Goal: Book appointment/travel/reservation

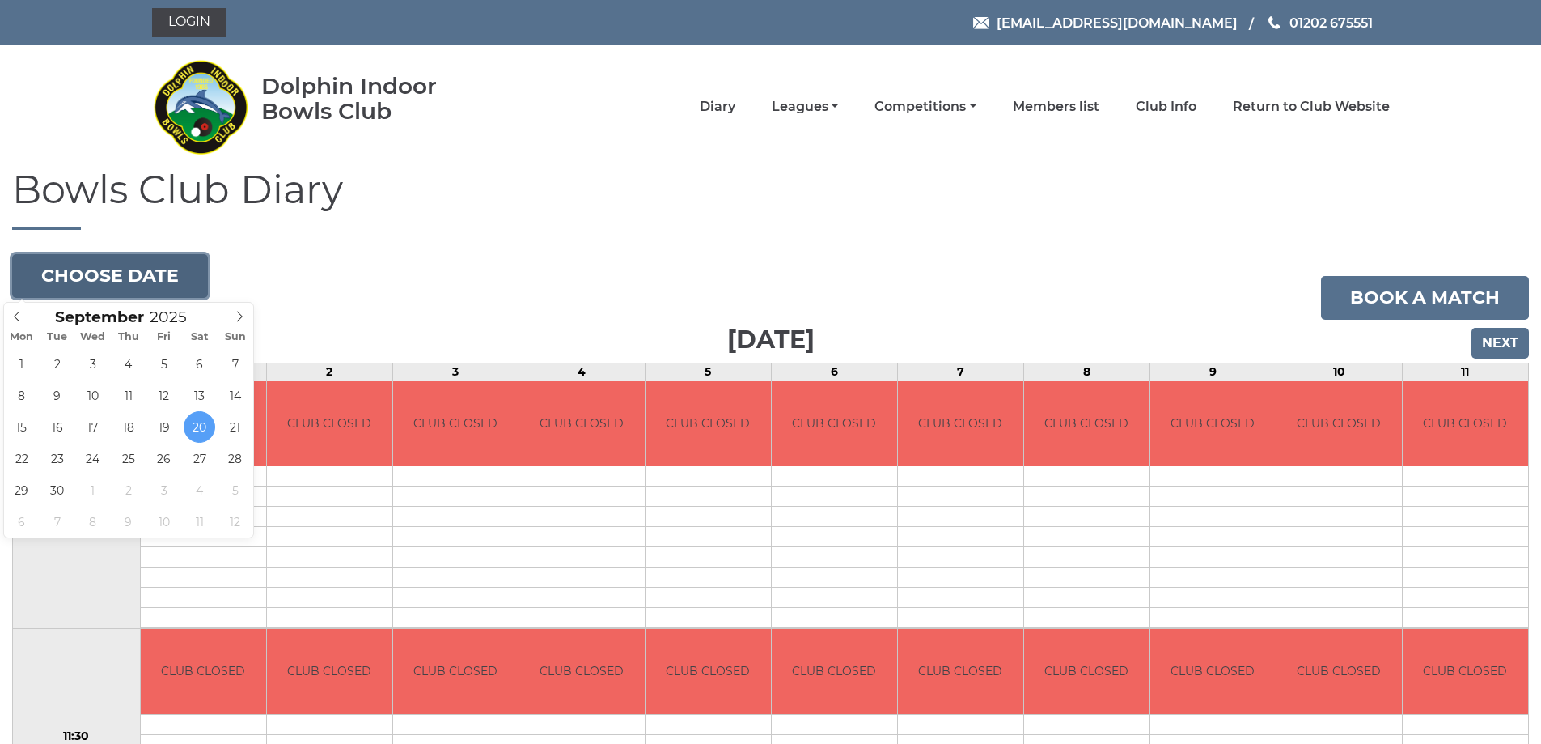
click at [131, 274] on button "Choose date" at bounding box center [110, 276] width 196 height 44
type input "2025-10-01"
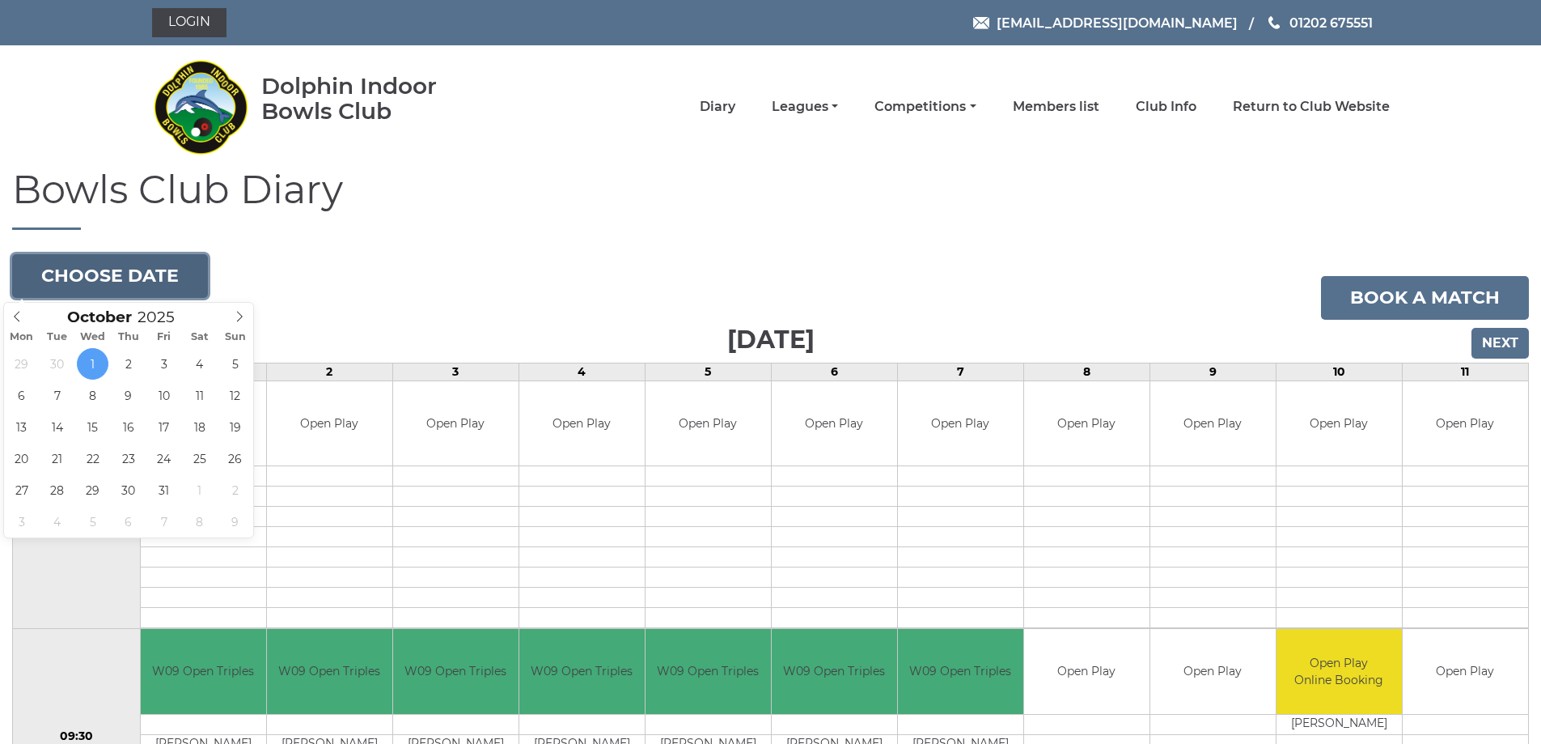
click at [145, 269] on button "Choose date" at bounding box center [110, 276] width 196 height 44
type input "2025-10-28"
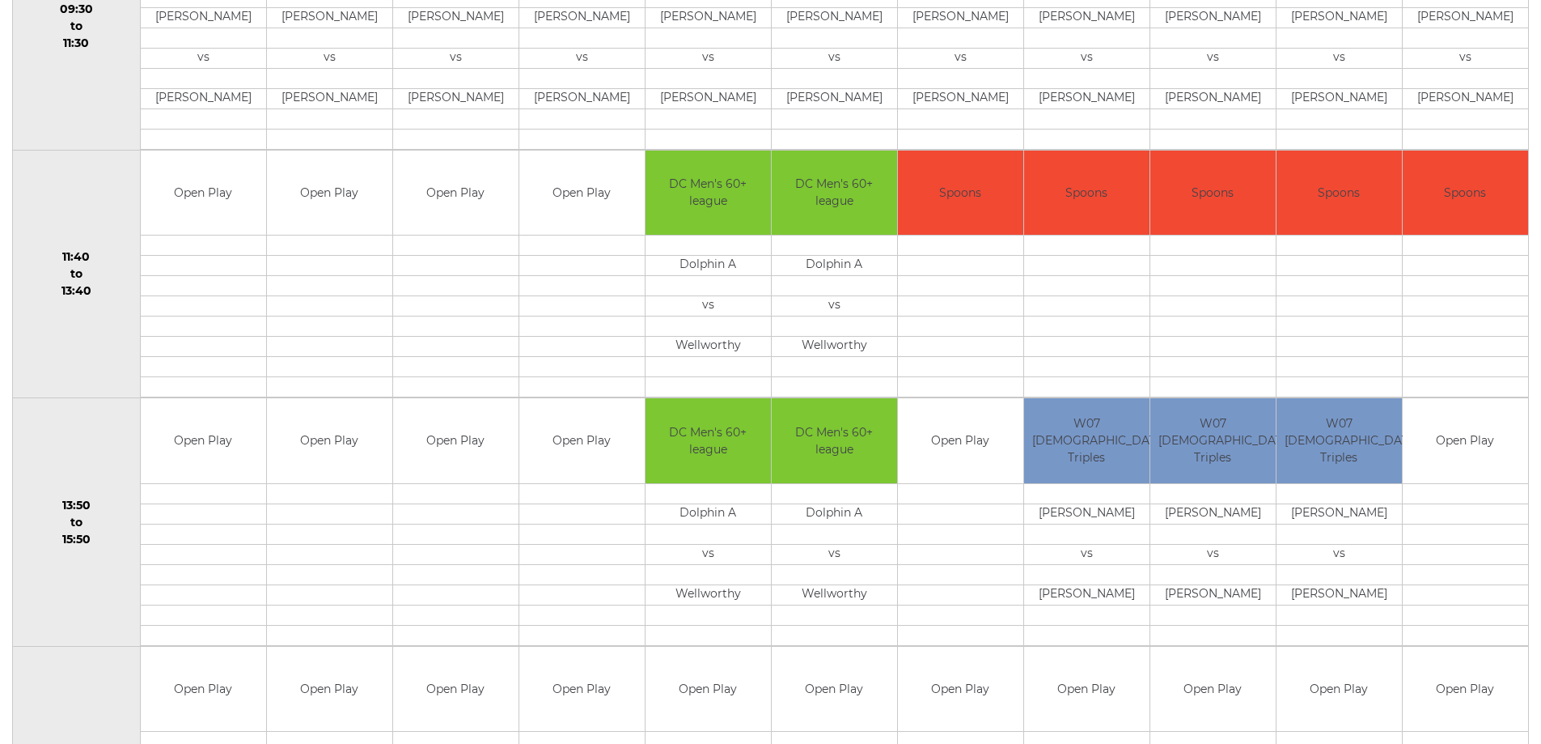
scroll to position [728, 0]
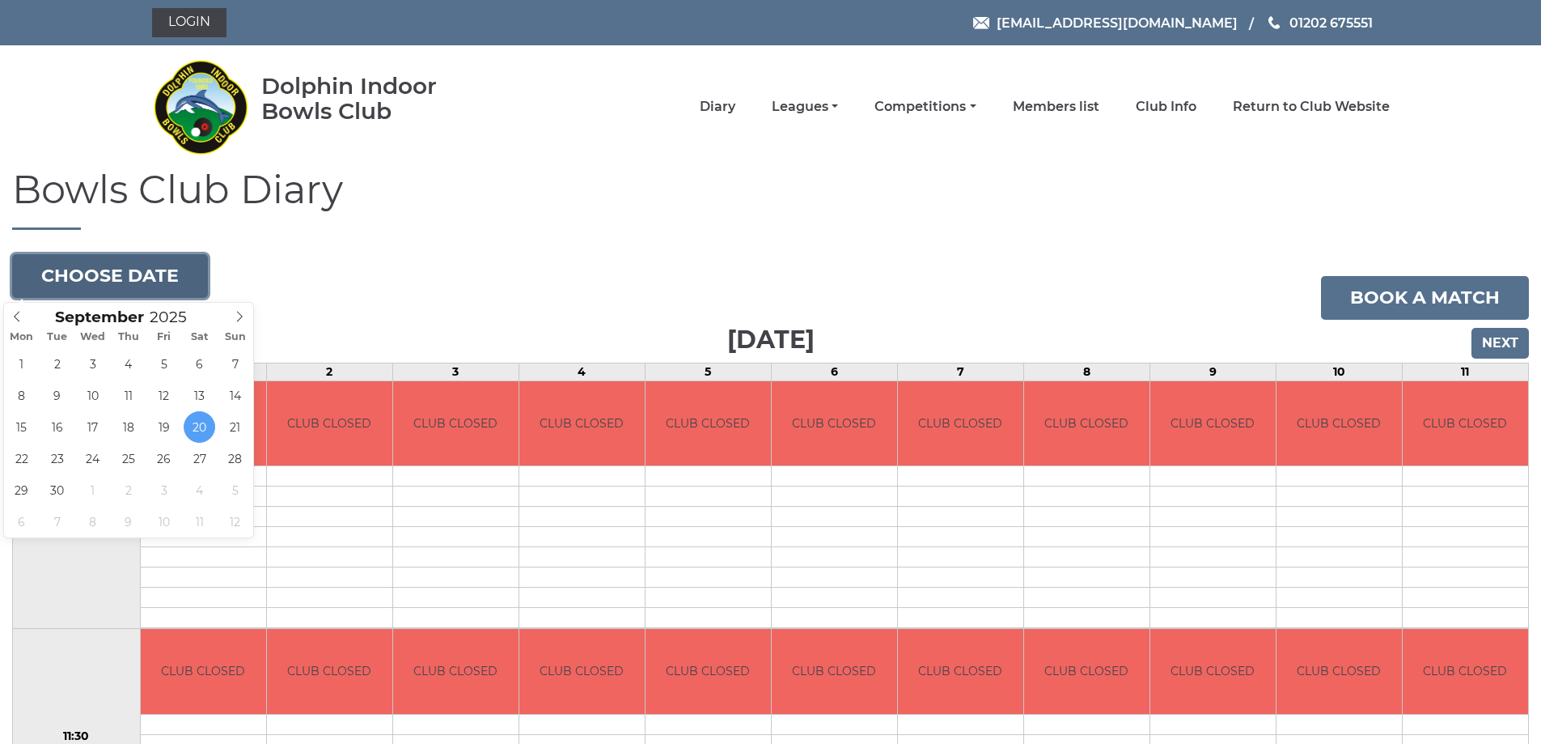
click at [107, 282] on button "Choose date" at bounding box center [110, 276] width 196 height 44
drag, startPoint x: 0, startPoint y: 290, endPoint x: 327, endPoint y: 222, distance: 334.0
click at [327, 222] on h1 "Bowls Club Diary" at bounding box center [770, 198] width 1517 height 61
click at [126, 269] on button "Choose date" at bounding box center [110, 276] width 196 height 44
type input "2025-09-23"
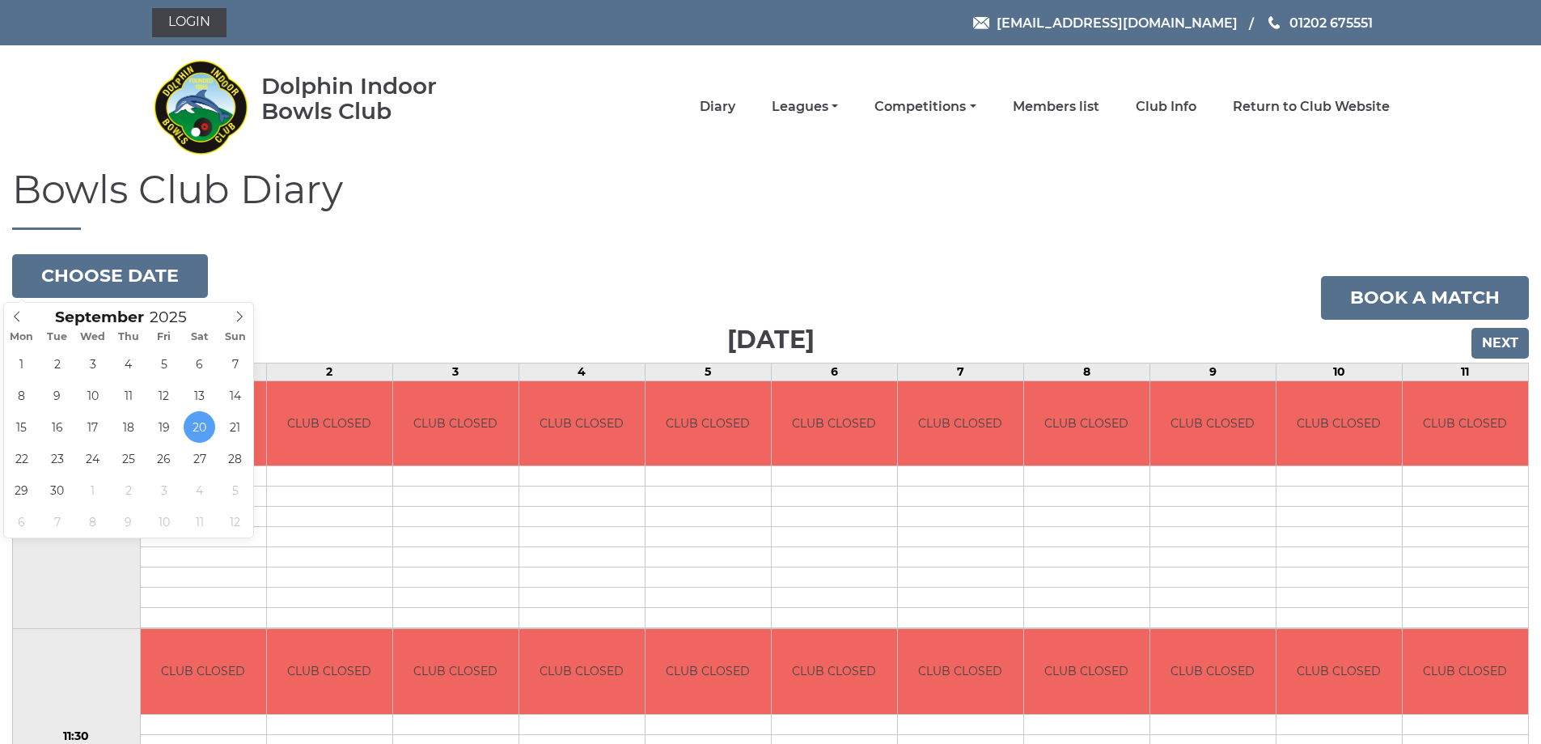
drag, startPoint x: 59, startPoint y: 454, endPoint x: 0, endPoint y: 433, distance: 62.7
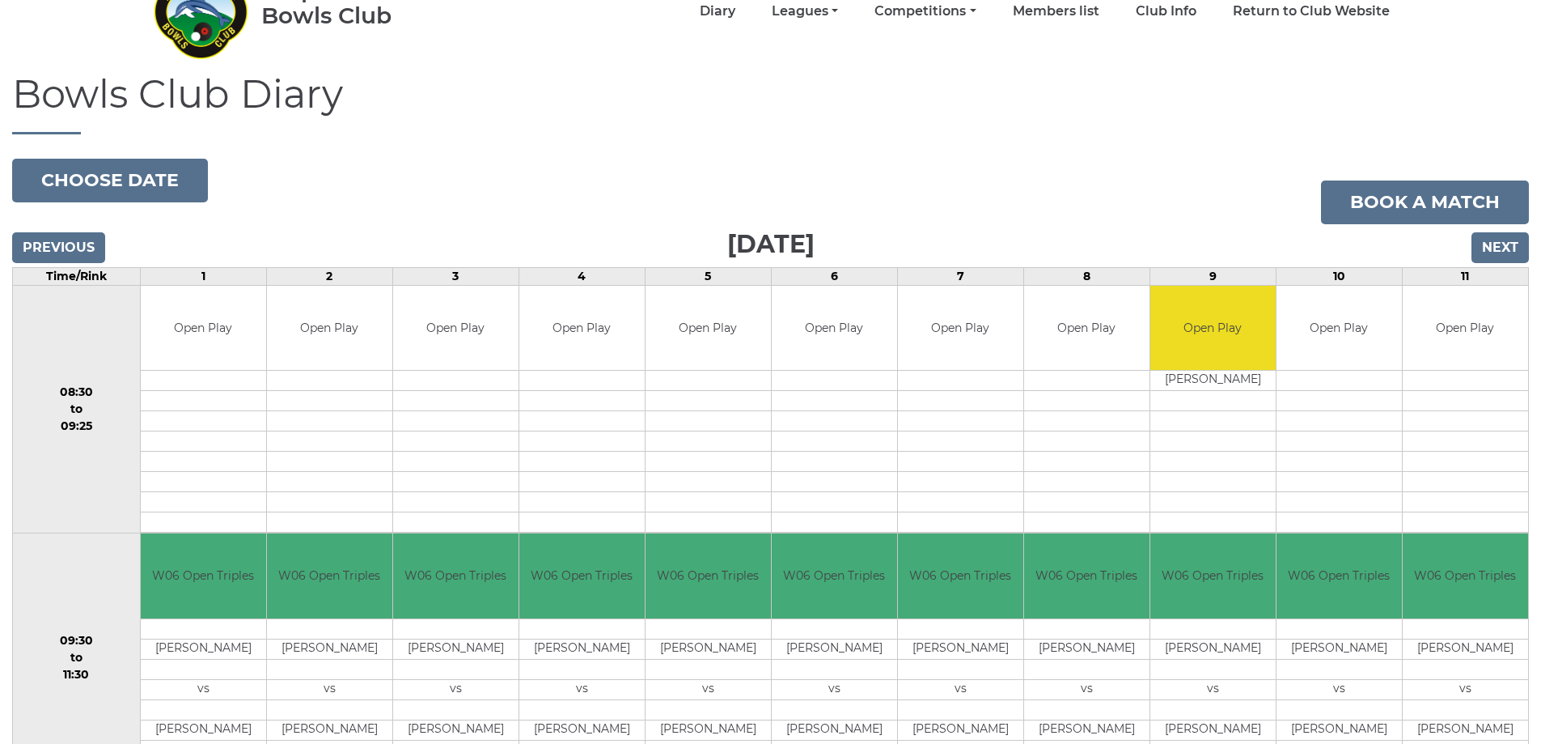
scroll to position [243, 0]
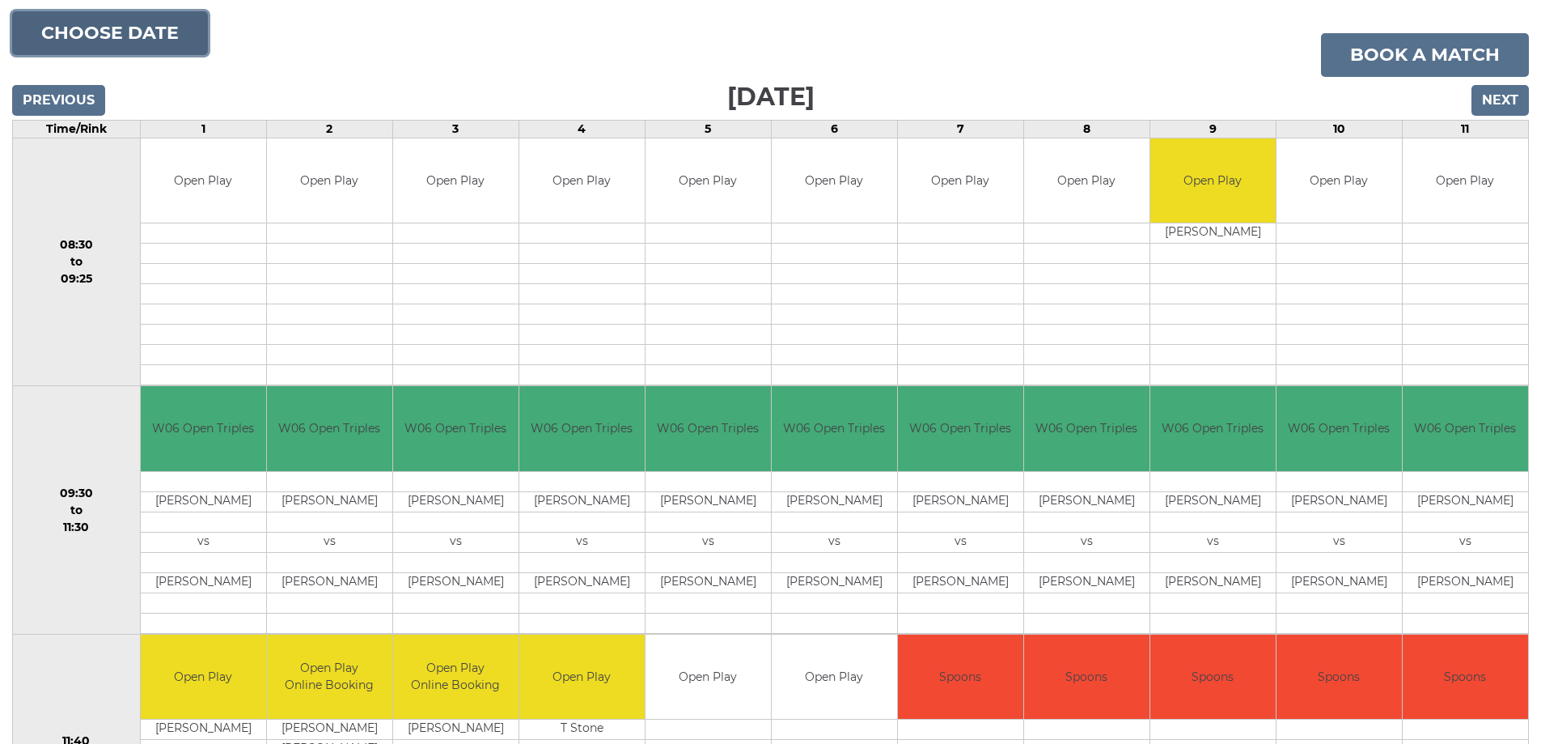
click at [78, 36] on button "Choose date" at bounding box center [110, 33] width 196 height 44
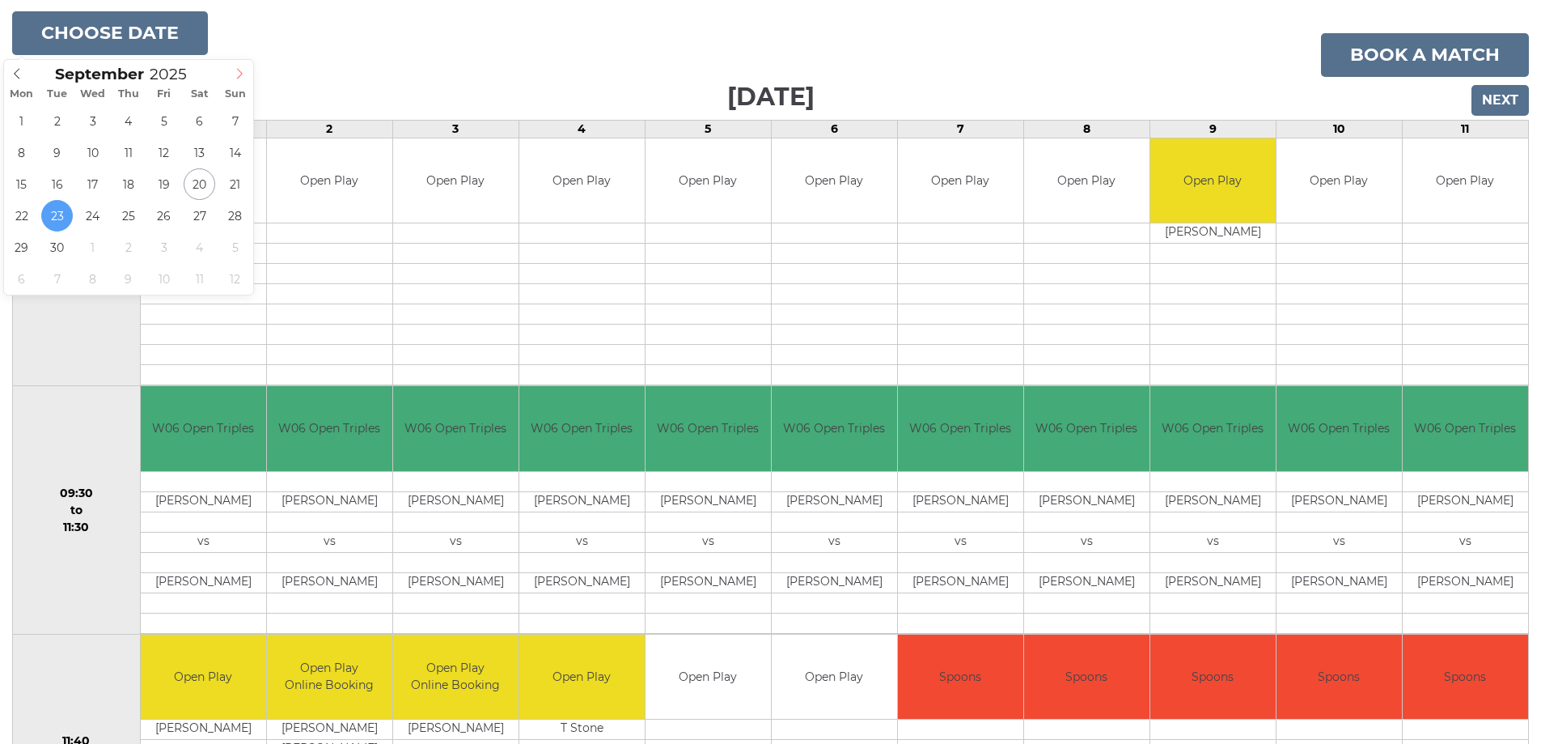
click at [241, 75] on icon at bounding box center [240, 73] width 6 height 11
type input "[DATE]"
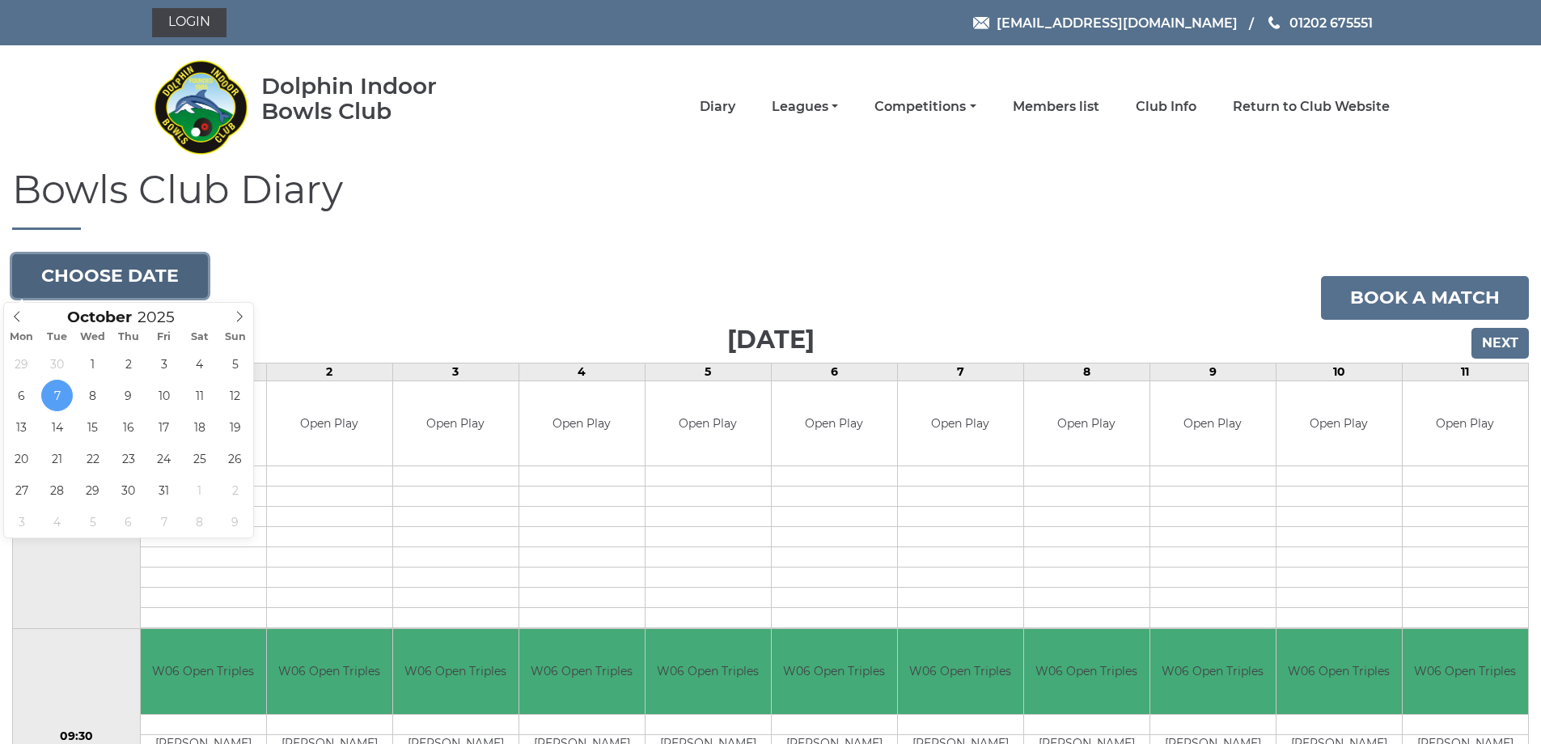
click at [122, 273] on button "Choose date" at bounding box center [110, 276] width 196 height 44
type input "[DATE]"
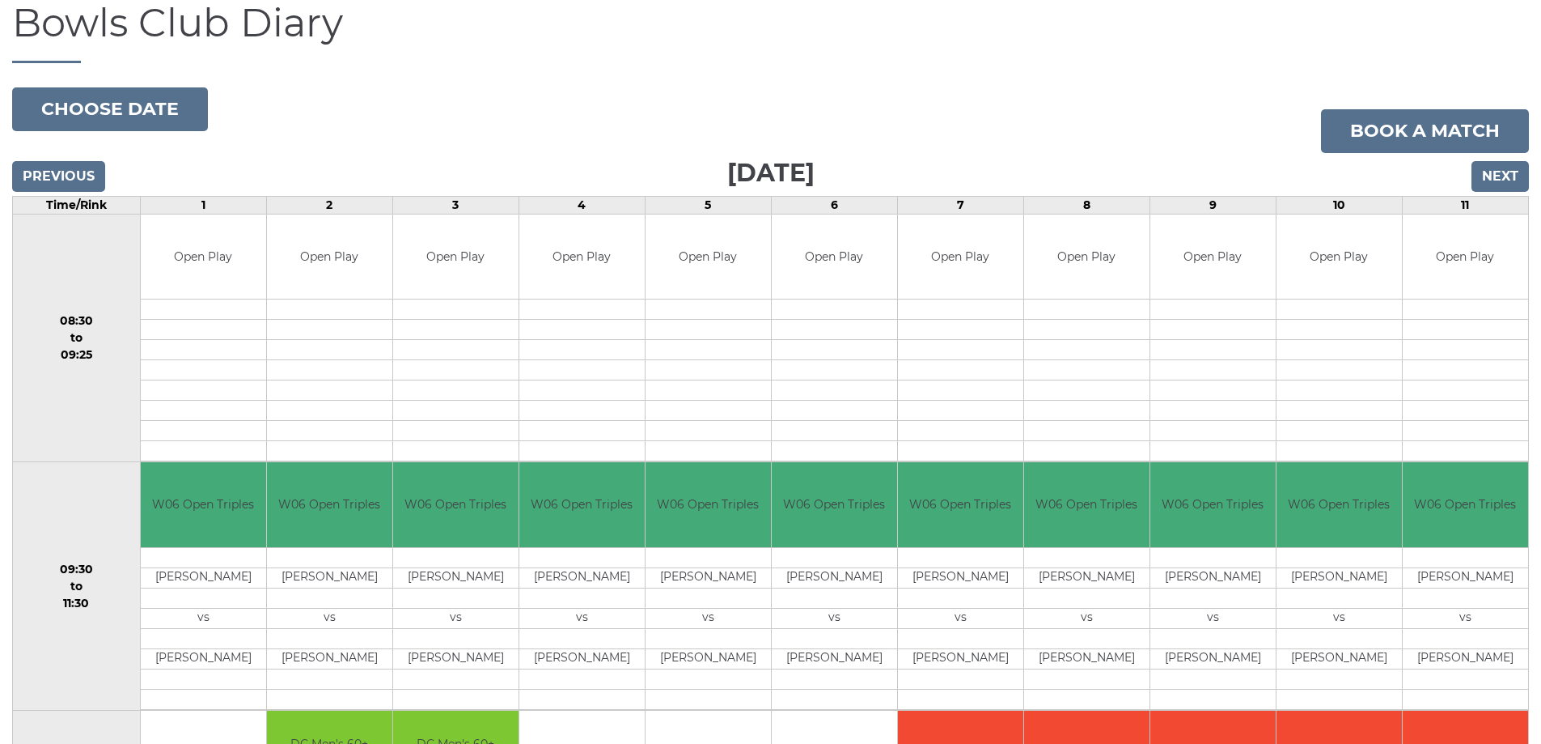
scroll to position [243, 0]
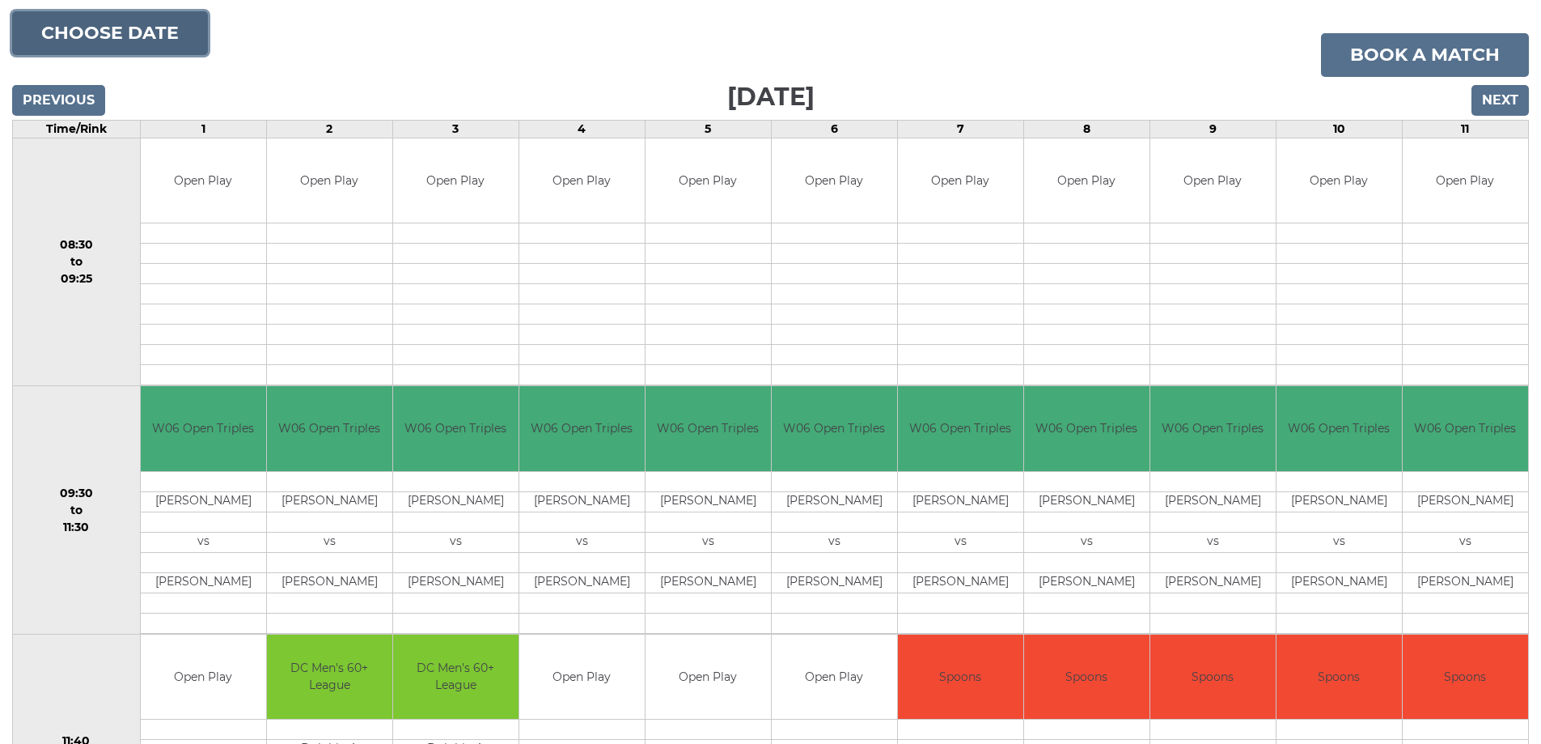
click at [115, 27] on button "Choose date" at bounding box center [110, 33] width 196 height 44
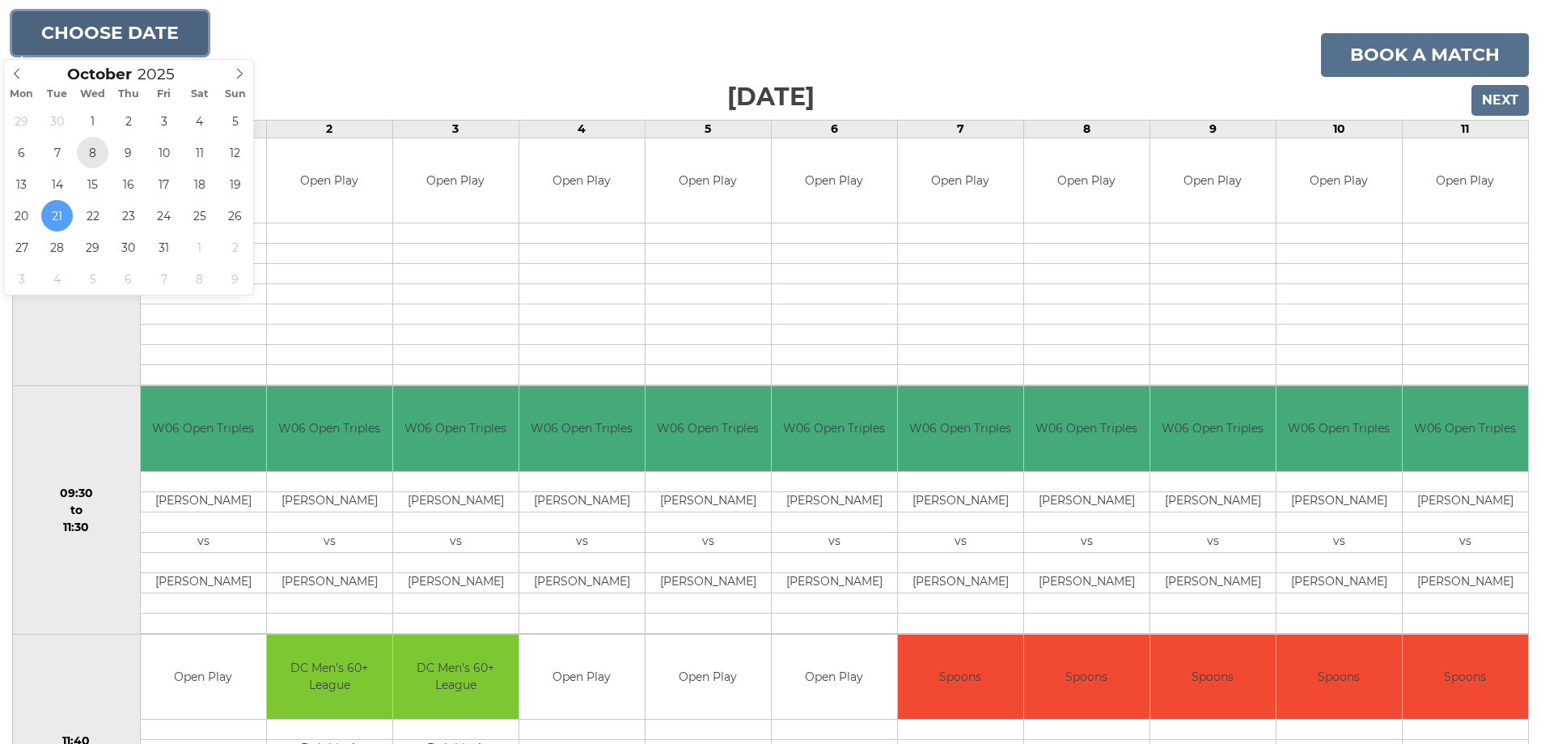
type input "[DATE]"
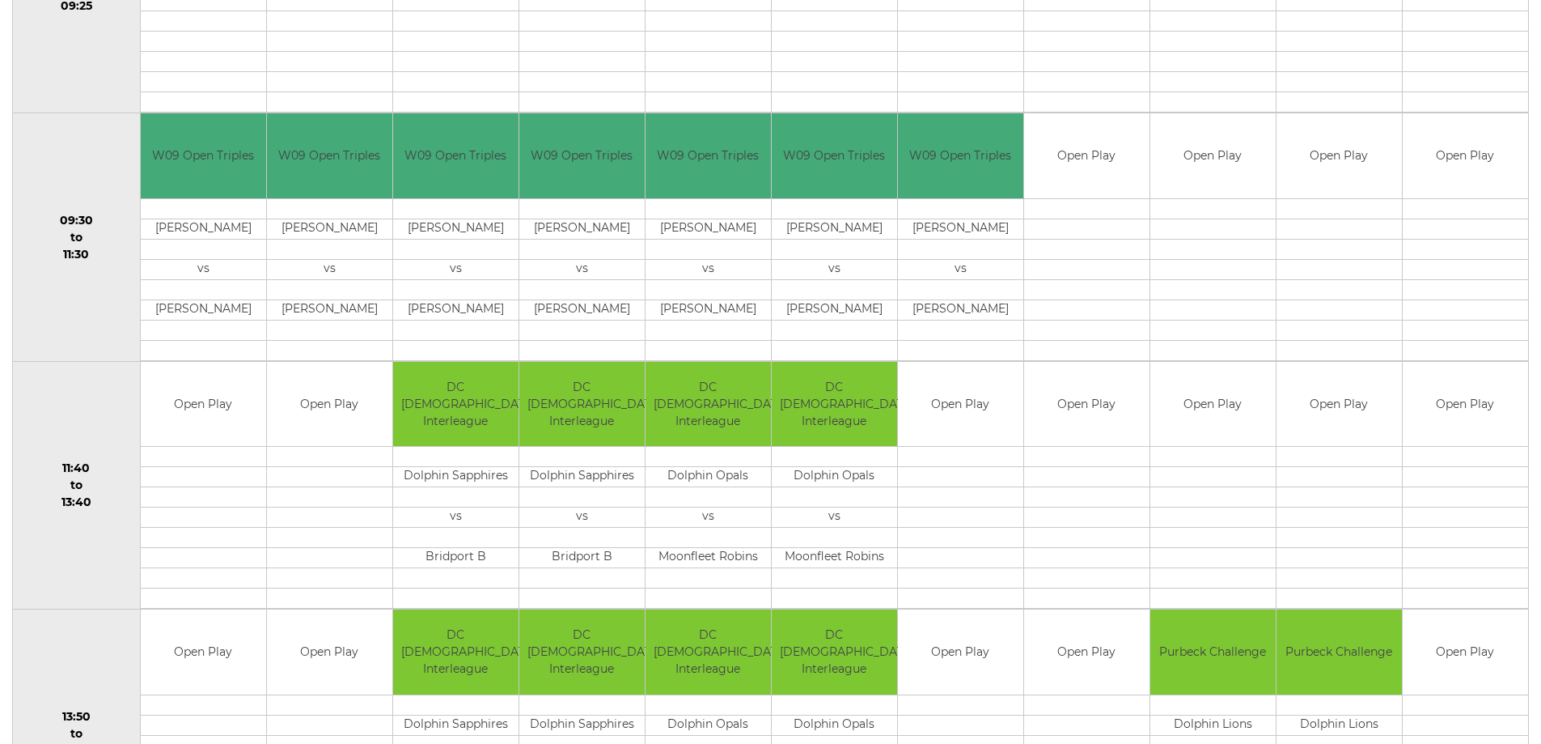
scroll to position [566, 0]
